Goal: Navigation & Orientation: Find specific page/section

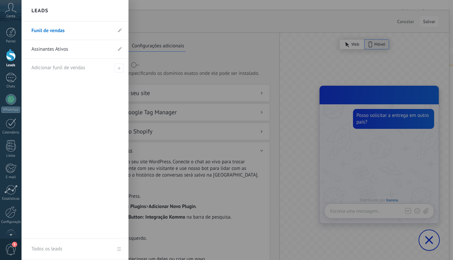
click at [9, 39] on link "Painel" at bounding box center [11, 35] width 22 height 16
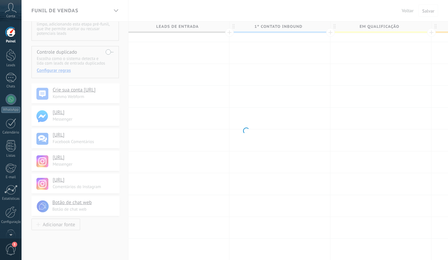
scroll to position [33, 0]
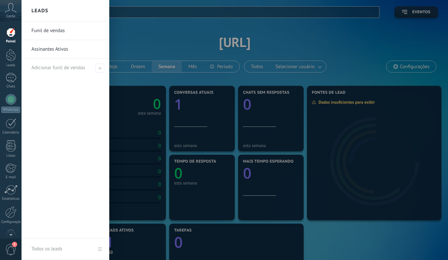
drag, startPoint x: 11, startPoint y: 61, endPoint x: 208, endPoint y: 7, distance: 203.7
click at [11, 61] on div at bounding box center [11, 55] width 10 height 12
